Goal: Navigation & Orientation: Find specific page/section

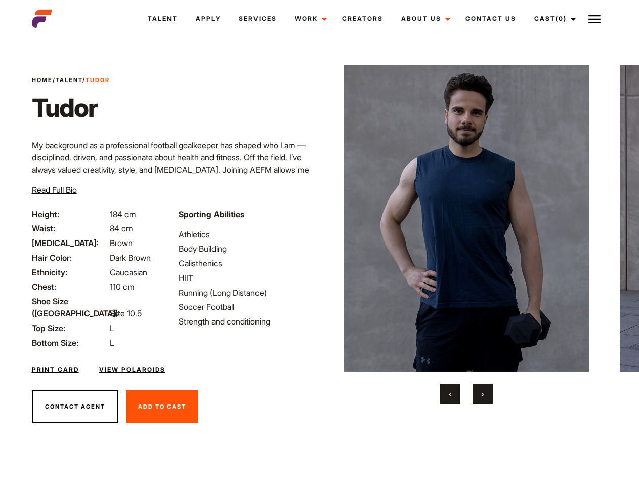
click at [553, 19] on link "Cast (0)" at bounding box center [553, 18] width 57 height 27
click at [595, 19] on img at bounding box center [595, 19] width 12 height 12
click at [466, 234] on img at bounding box center [467, 218] width 246 height 307
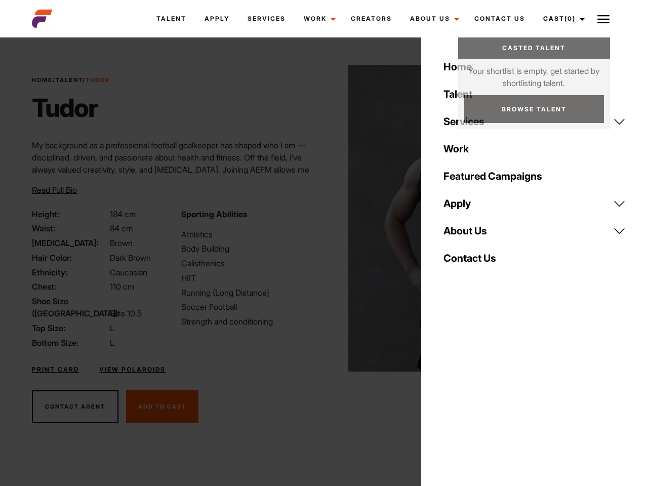
click at [319, 218] on div "Sporting Abilities Athletics Body Building Calisthenics HIIT Running (Long Dist…" at bounding box center [249, 278] width 149 height 141
click at [451, 394] on div "Home Talent Services Talent Casting Photography Videography Creative Hair and M…" at bounding box center [534, 243] width 227 height 486
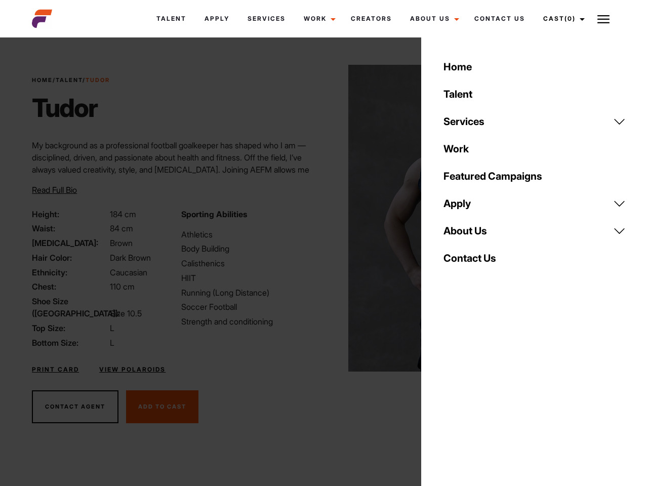
click at [483, 394] on div "Home Talent Services Talent Casting Photography Videography Creative Hair and M…" at bounding box center [534, 243] width 227 height 486
